Goal: Transaction & Acquisition: Purchase product/service

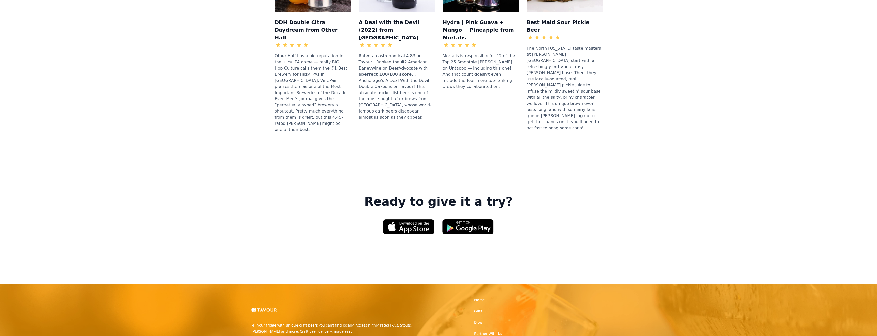
scroll to position [682, 0]
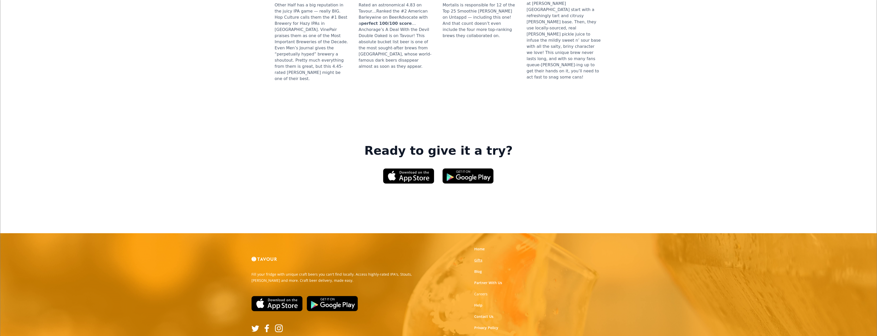
click at [479, 258] on link "Gifts" at bounding box center [478, 260] width 8 height 5
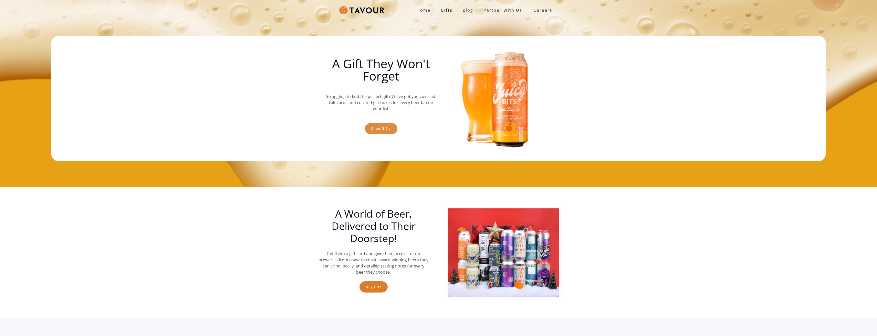
click at [387, 125] on link "Shop gifts" at bounding box center [381, 128] width 33 height 11
click at [394, 126] on link "Shop gifts" at bounding box center [381, 128] width 33 height 11
click at [367, 130] on link "Shop gifts" at bounding box center [381, 128] width 33 height 11
click at [396, 131] on link "Shop gifts" at bounding box center [381, 128] width 33 height 11
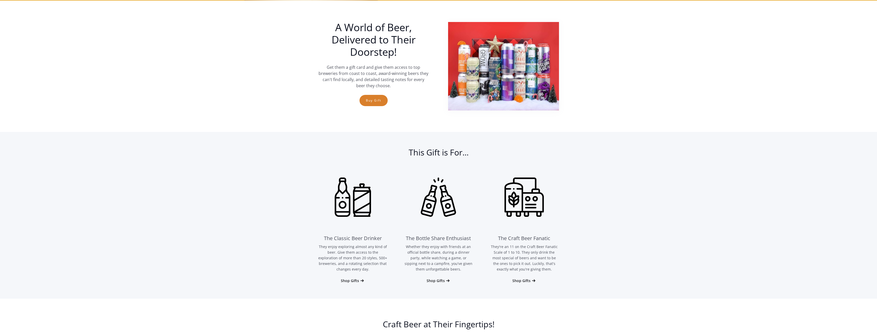
scroll to position [187, 0]
